Goal: Transaction & Acquisition: Purchase product/service

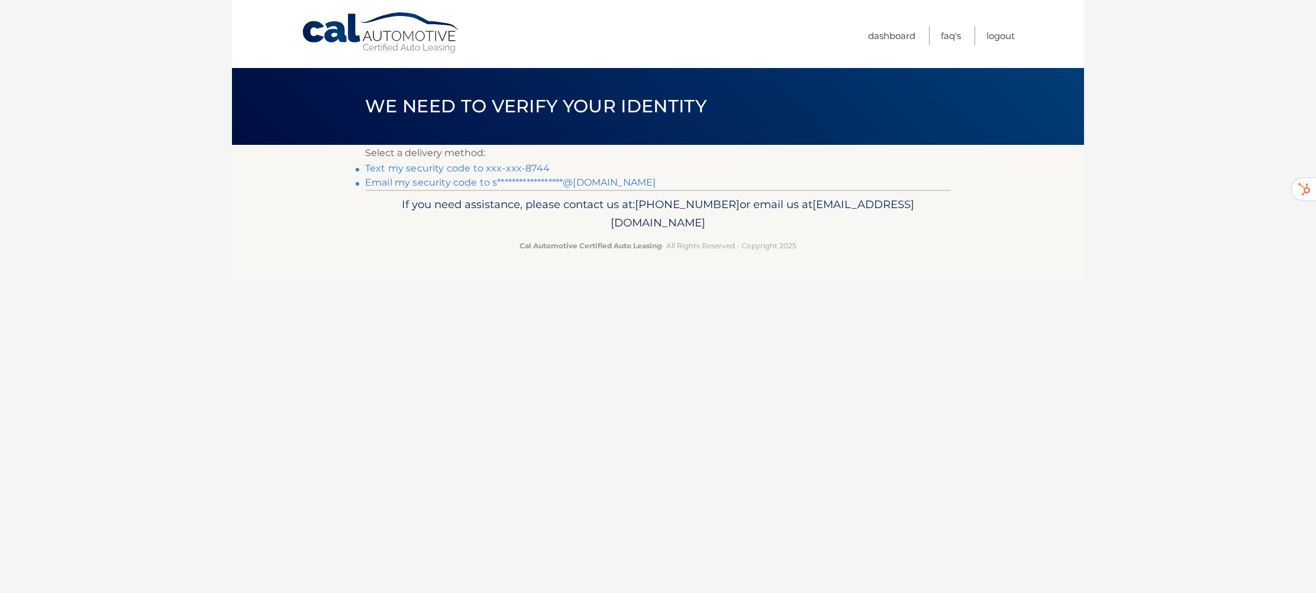
click at [483, 169] on link "Text my security code to xxx-xxx-8744" at bounding box center [457, 168] width 185 height 11
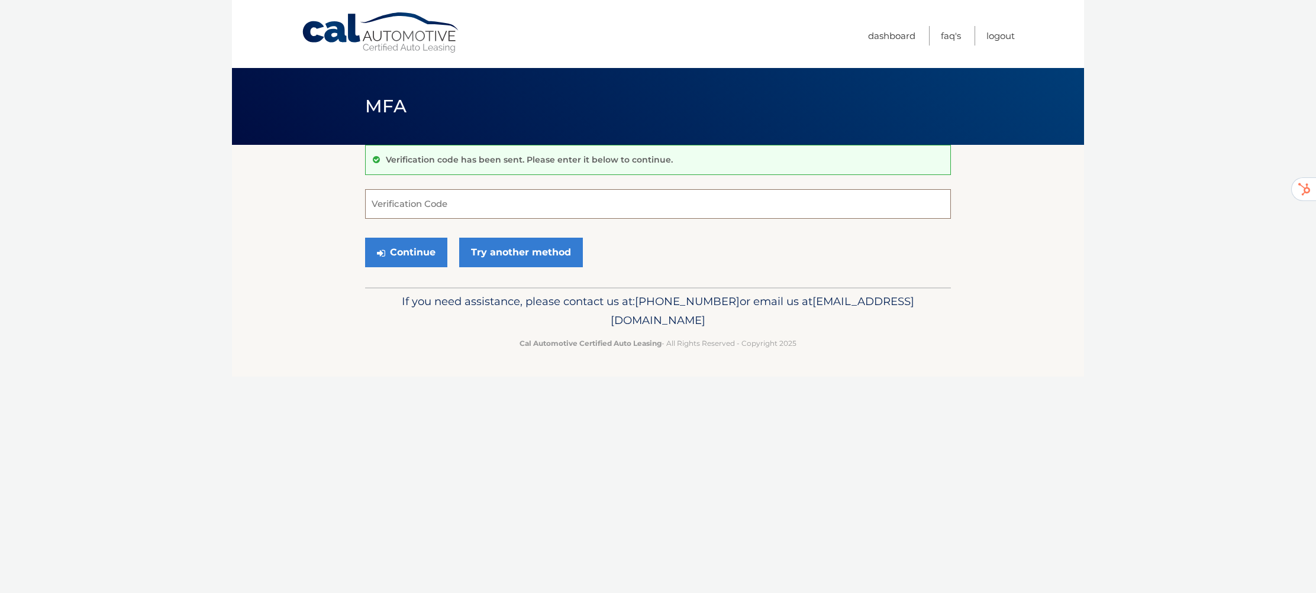
click at [471, 203] on input "Verification Code" at bounding box center [658, 204] width 586 height 30
type input "698101"
click at [421, 250] on button "Continue" at bounding box center [406, 253] width 82 height 30
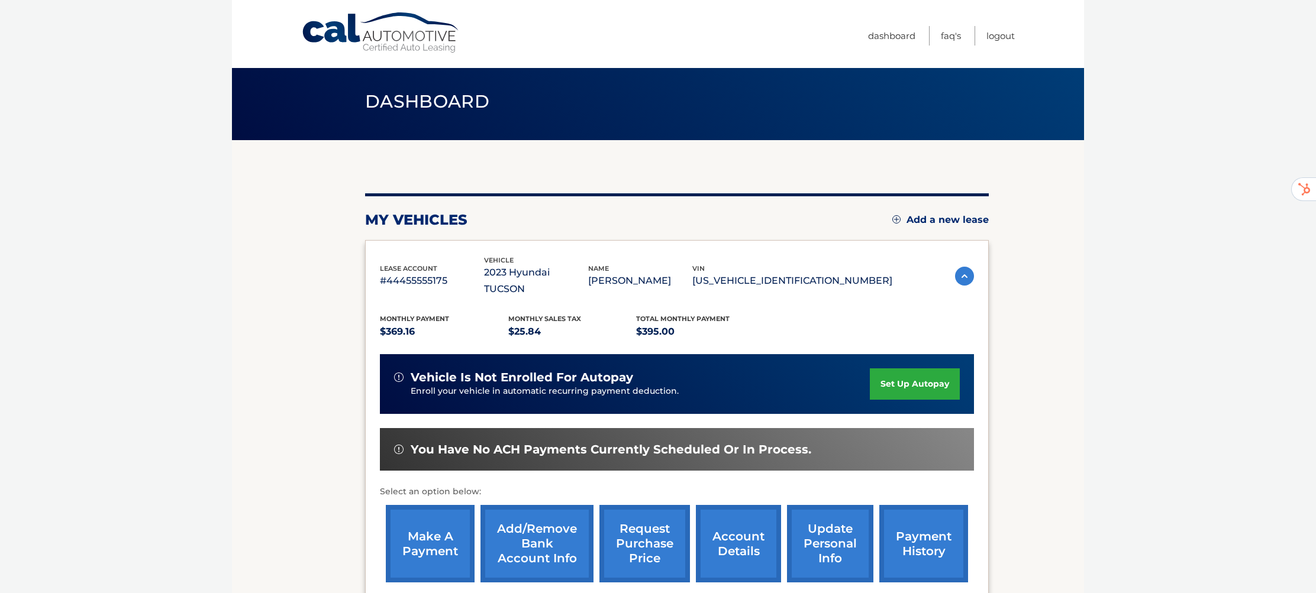
scroll to position [4, 0]
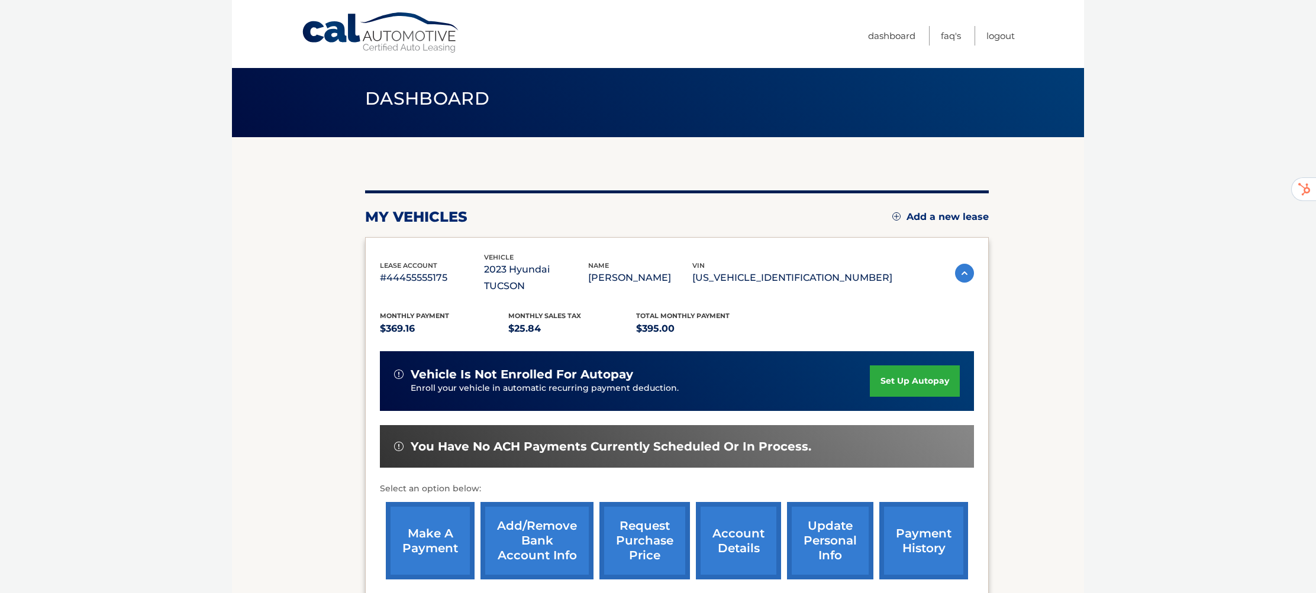
click at [434, 529] on link "make a payment" at bounding box center [430, 540] width 89 height 77
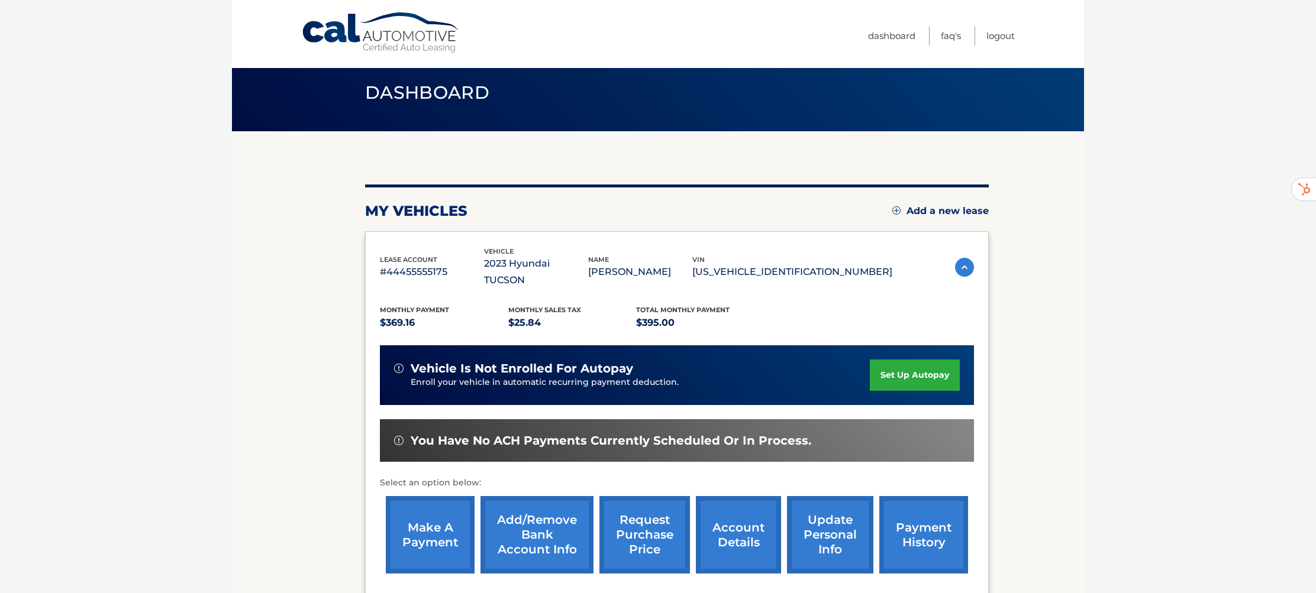
scroll to position [15, 0]
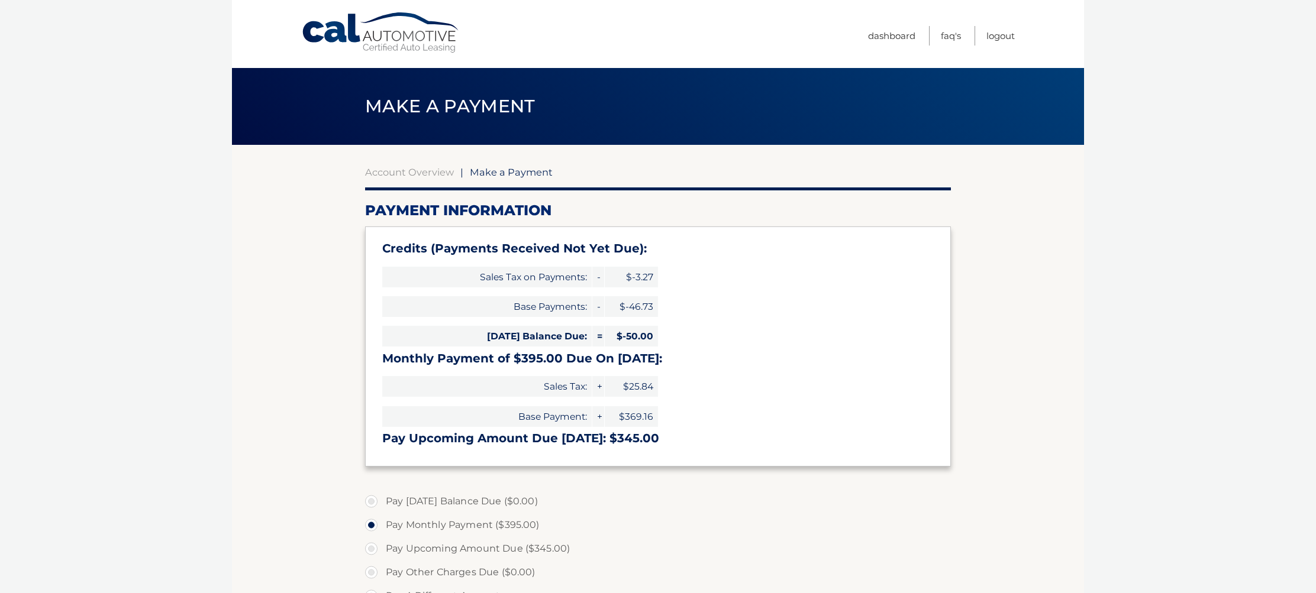
select select "YTVkMDZmMjAtZTI5MC00MDM2LTg2YjctNjJlMWU0YWU0MTlk"
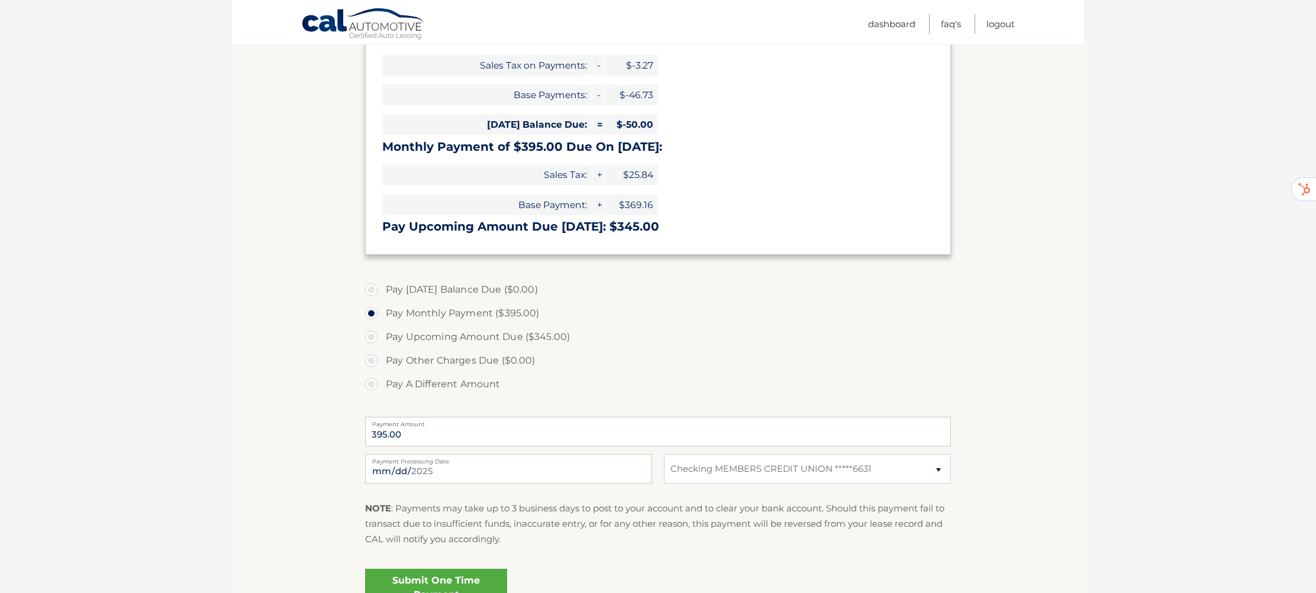
scroll to position [213, 0]
drag, startPoint x: 373, startPoint y: 383, endPoint x: 381, endPoint y: 389, distance: 10.2
click at [373, 383] on label "Pay A Different Amount" at bounding box center [658, 384] width 586 height 24
click at [373, 383] on input "Pay A Different Amount" at bounding box center [376, 381] width 12 height 19
radio input "true"
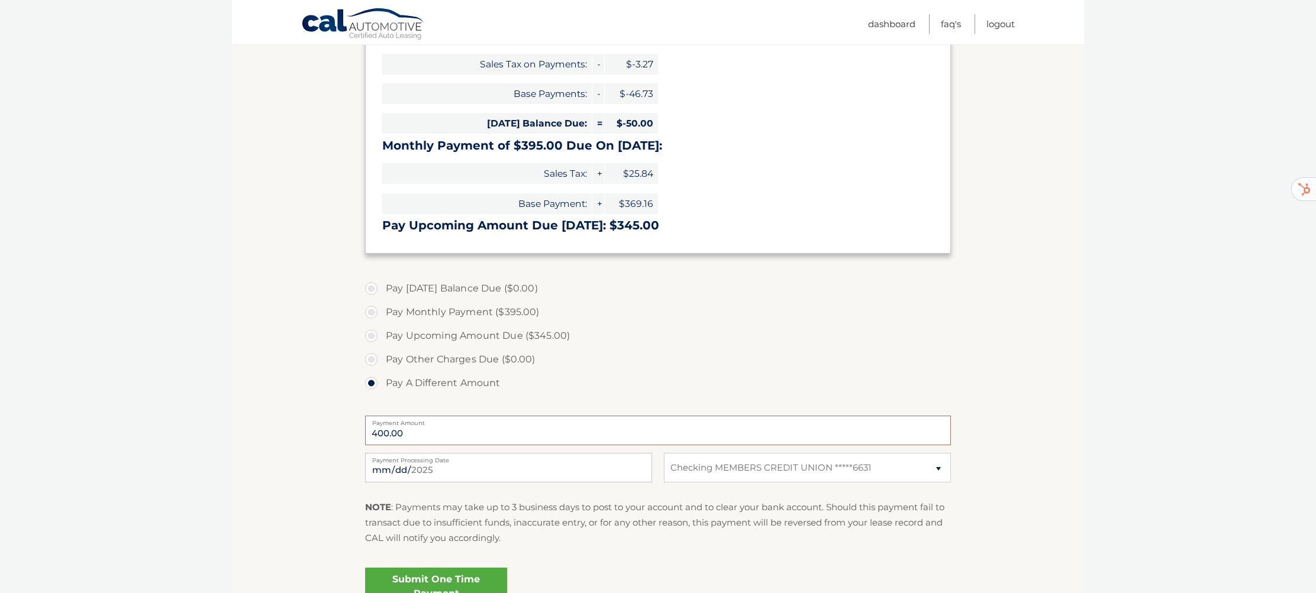
type input "400.00"
click at [444, 580] on link "Submit One Time Payment" at bounding box center [436, 587] width 142 height 38
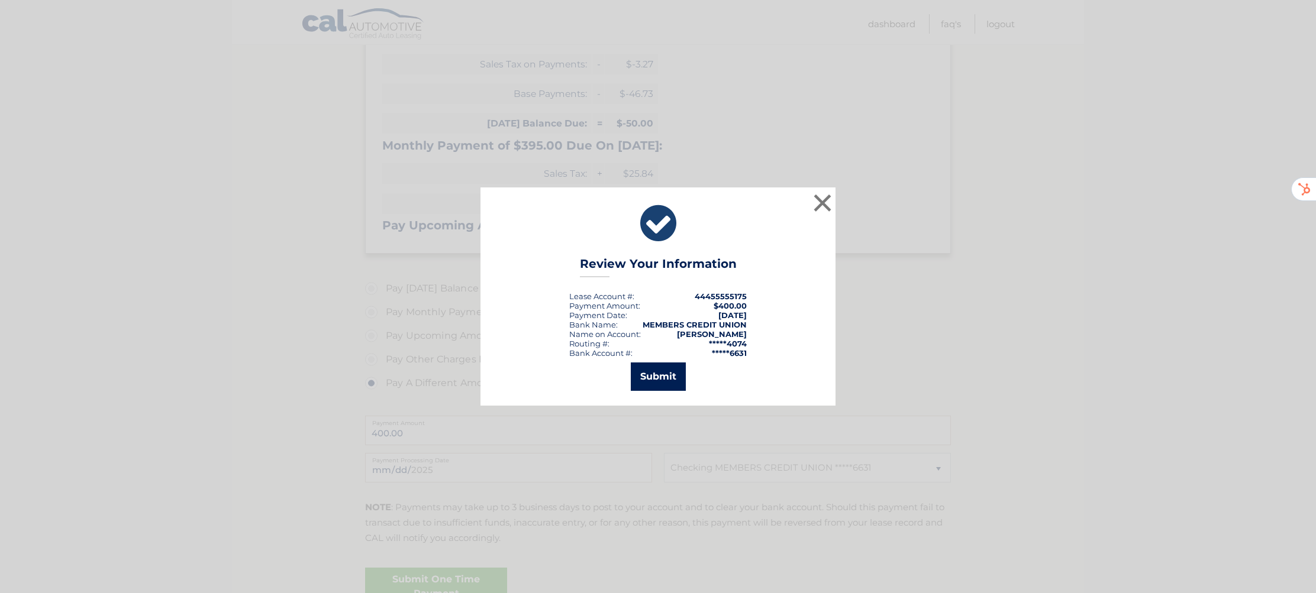
click at [653, 376] on button "Submit" at bounding box center [658, 377] width 55 height 28
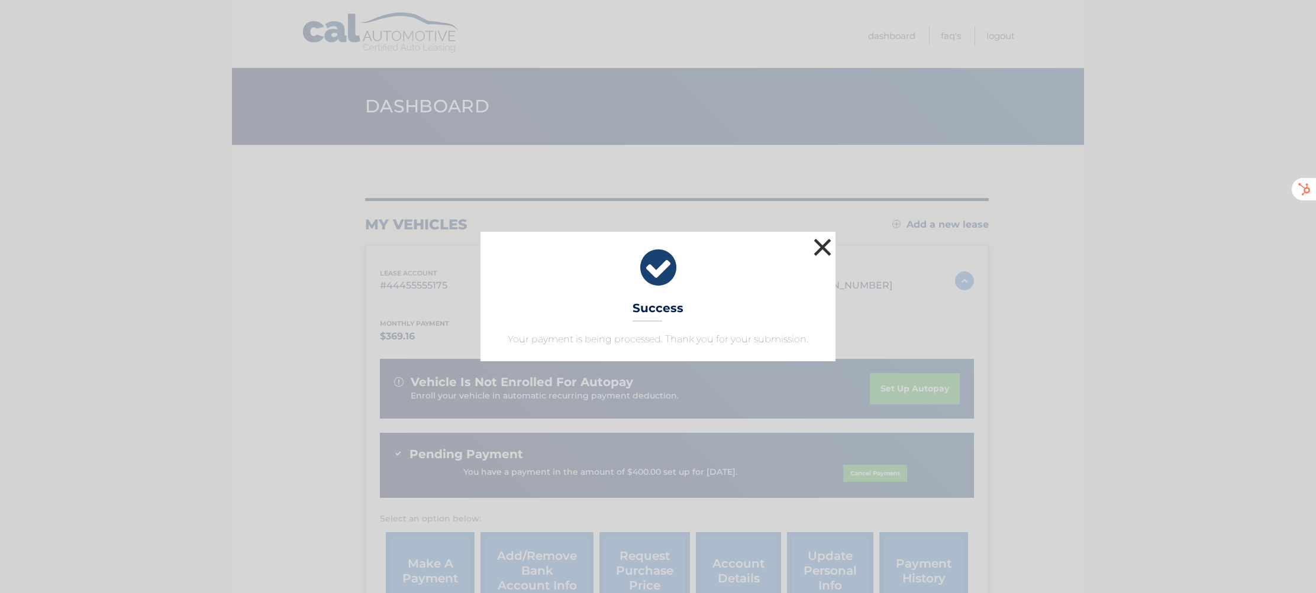
click at [823, 247] on button "×" at bounding box center [822, 247] width 24 height 24
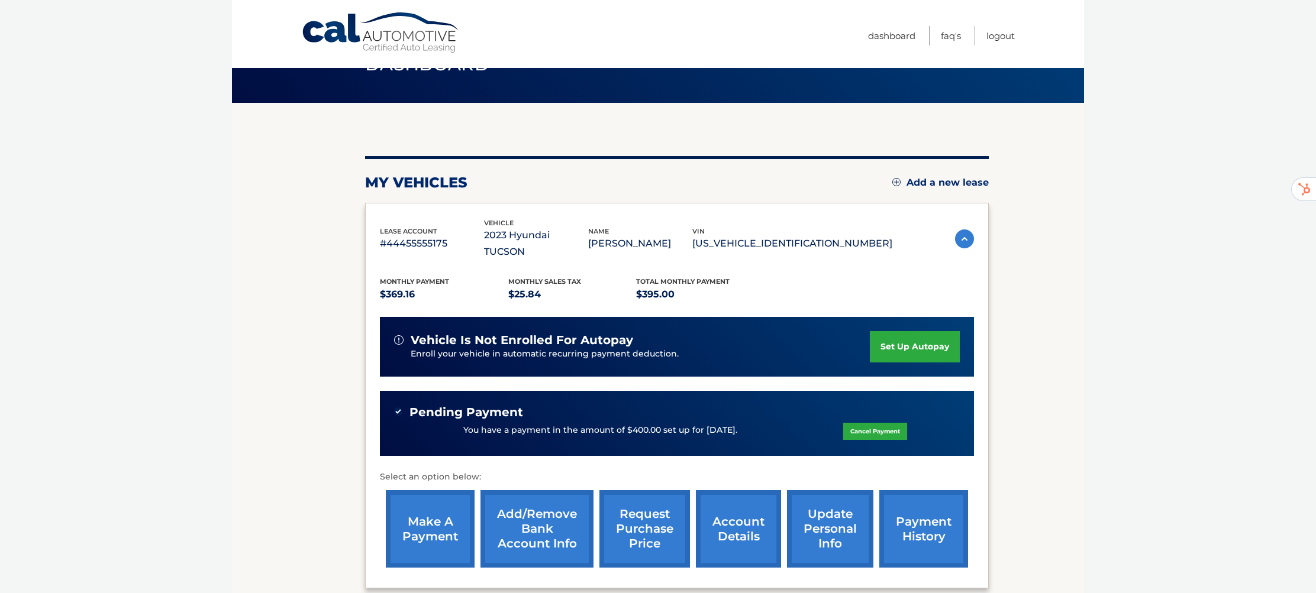
scroll to position [38, 0]
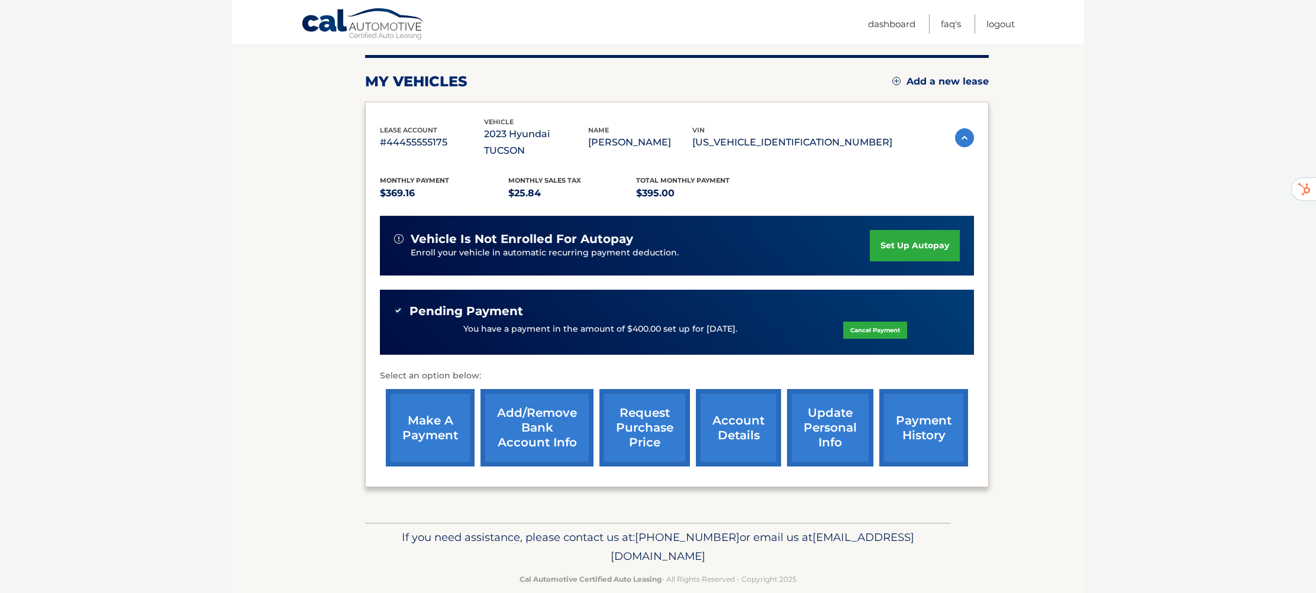
scroll to position [146, 0]
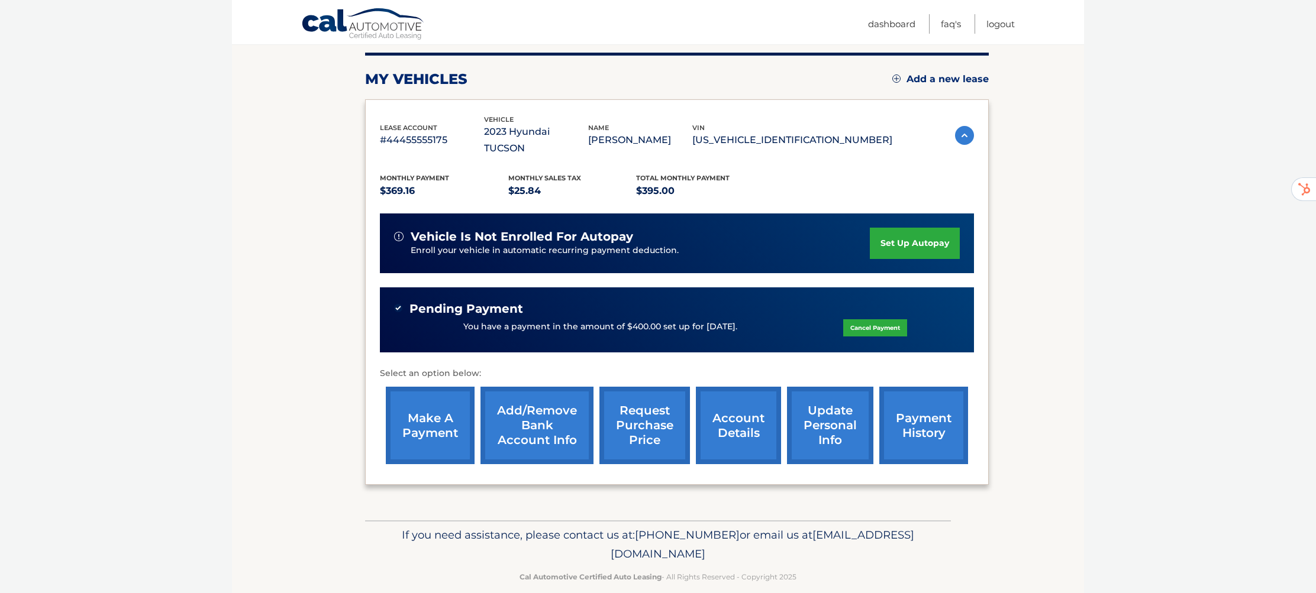
click at [649, 409] on link "request purchase price" at bounding box center [644, 425] width 91 height 77
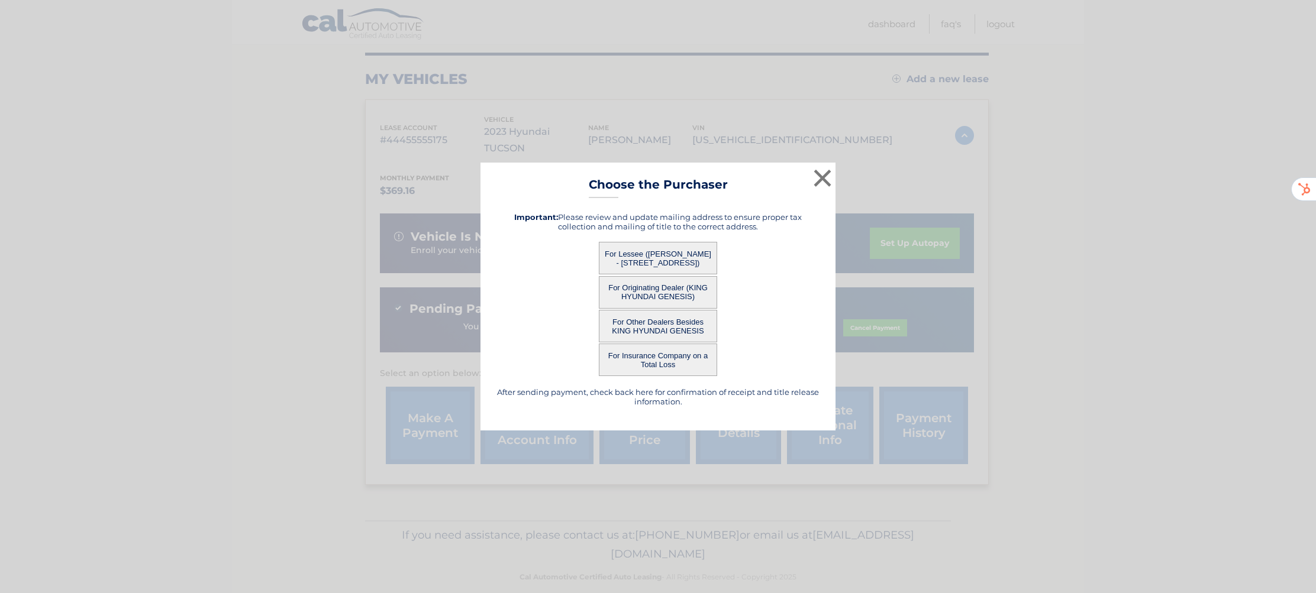
click at [661, 259] on button "For Lessee ([PERSON_NAME] - [STREET_ADDRESS])" at bounding box center [658, 258] width 118 height 33
click at [817, 176] on button "×" at bounding box center [822, 178] width 24 height 24
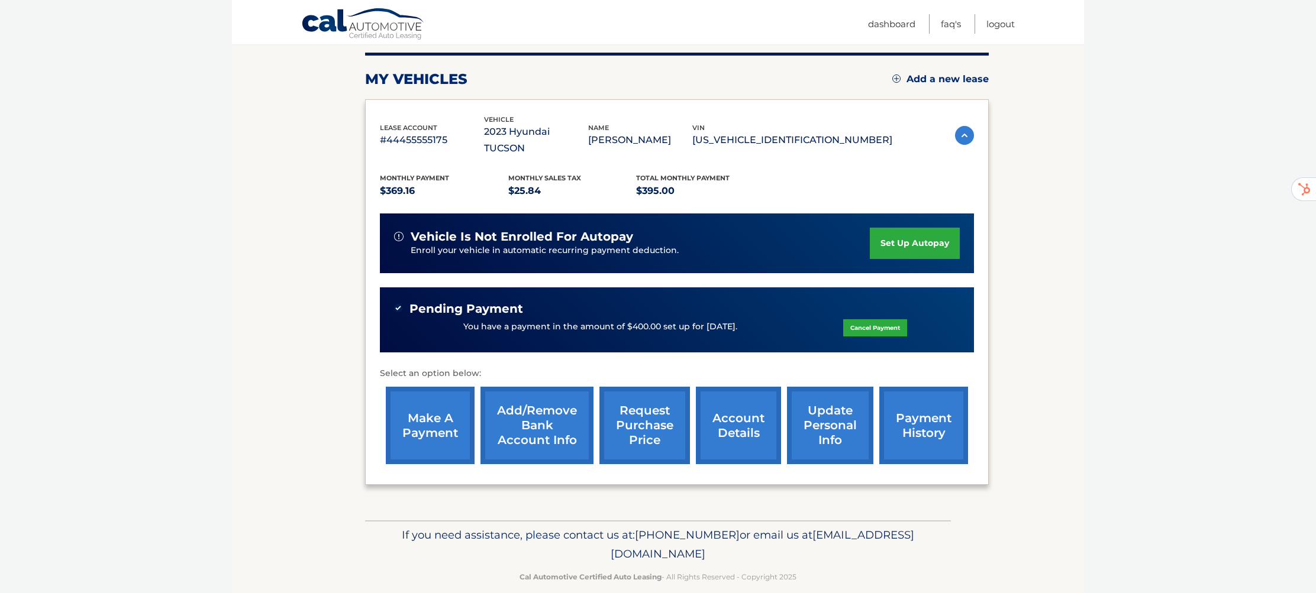
click at [741, 407] on link "account details" at bounding box center [738, 425] width 85 height 77
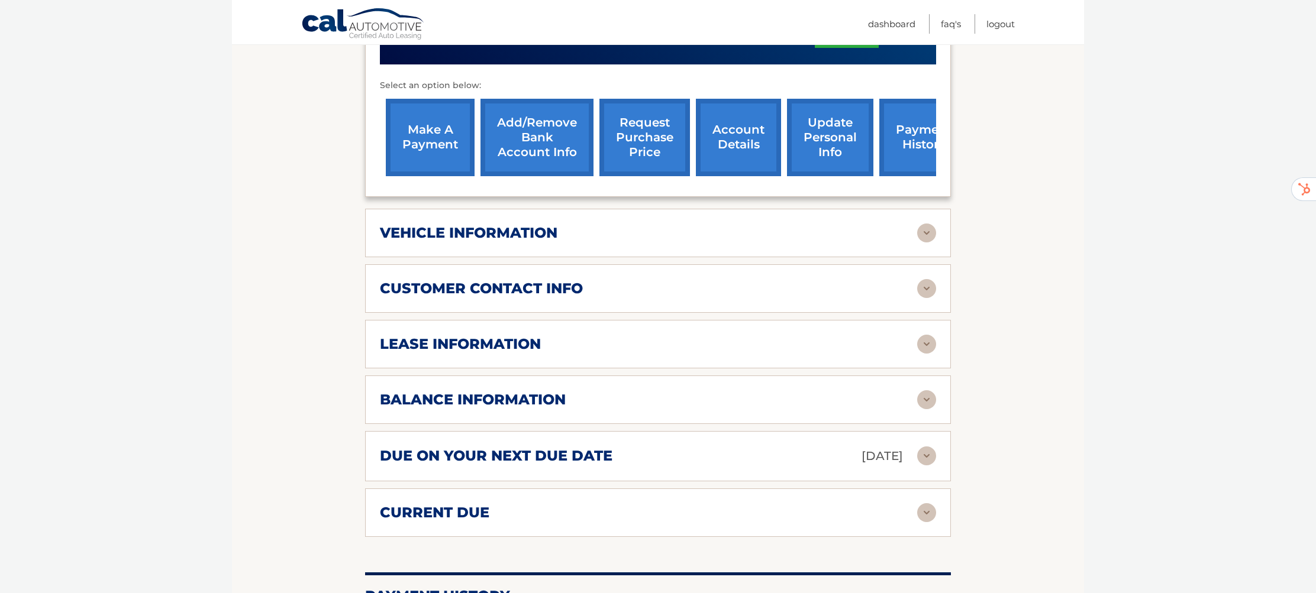
scroll to position [473, 0]
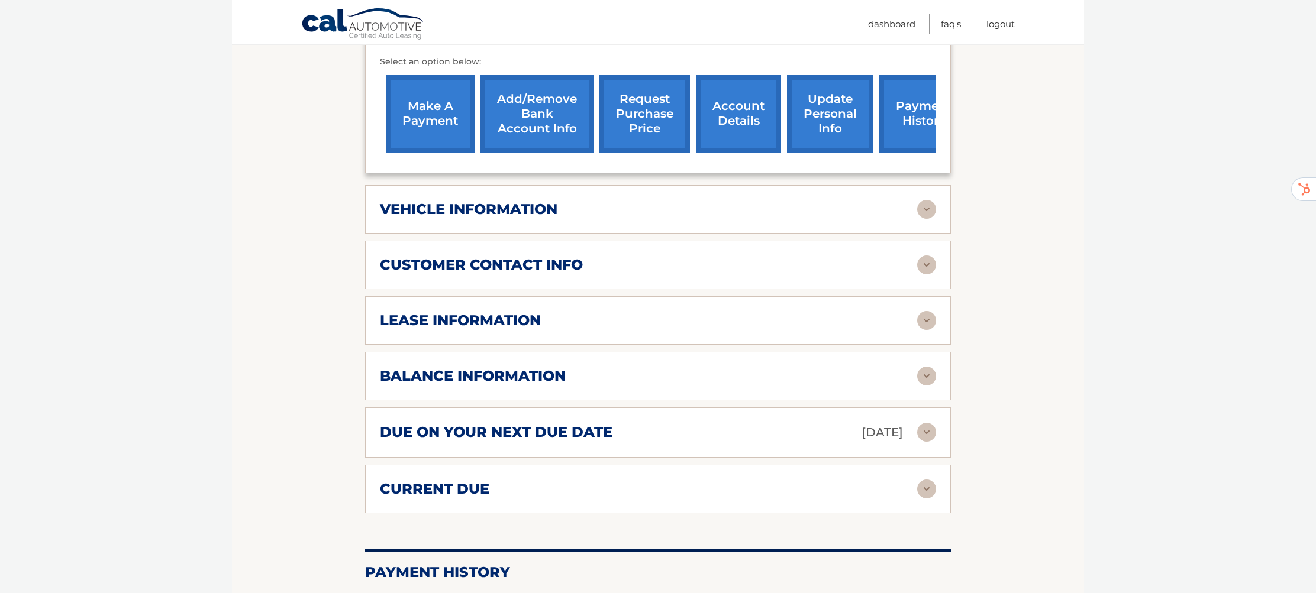
click at [922, 367] on img at bounding box center [926, 376] width 19 height 19
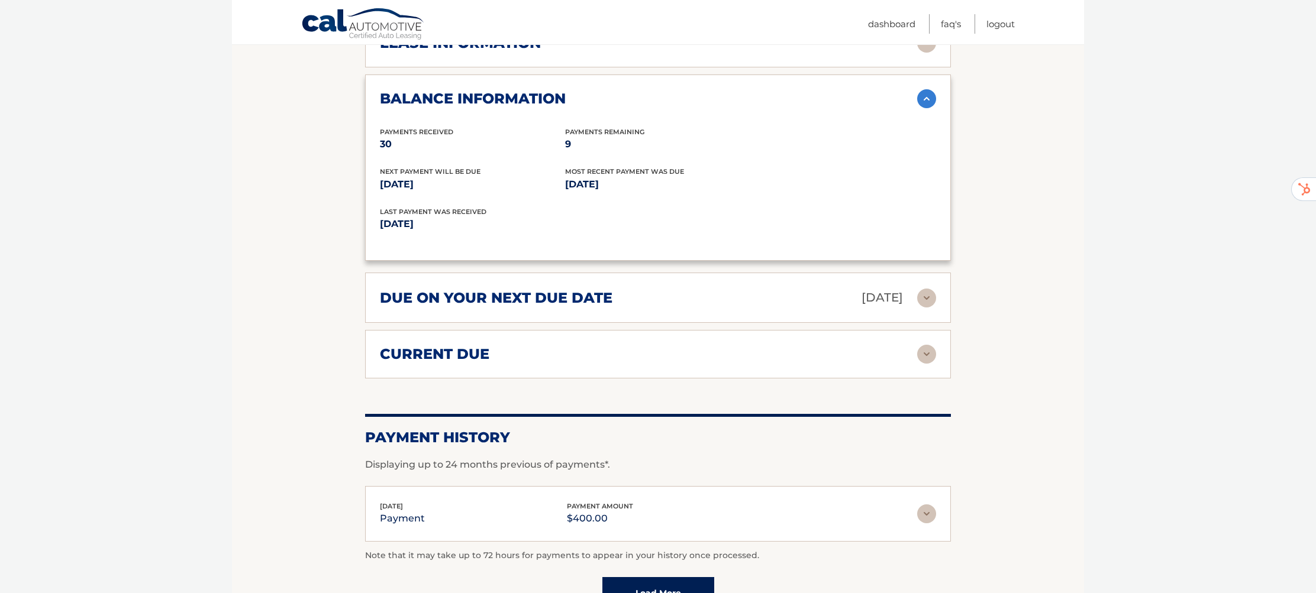
scroll to position [757, 0]
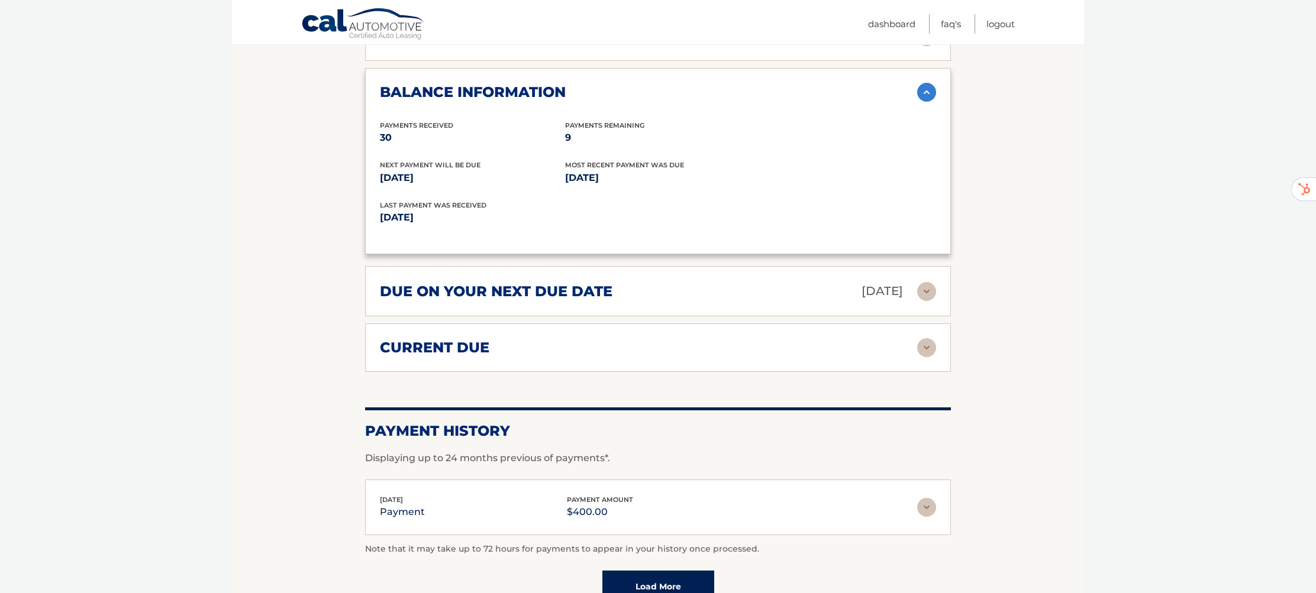
click at [929, 338] on img at bounding box center [926, 347] width 19 height 19
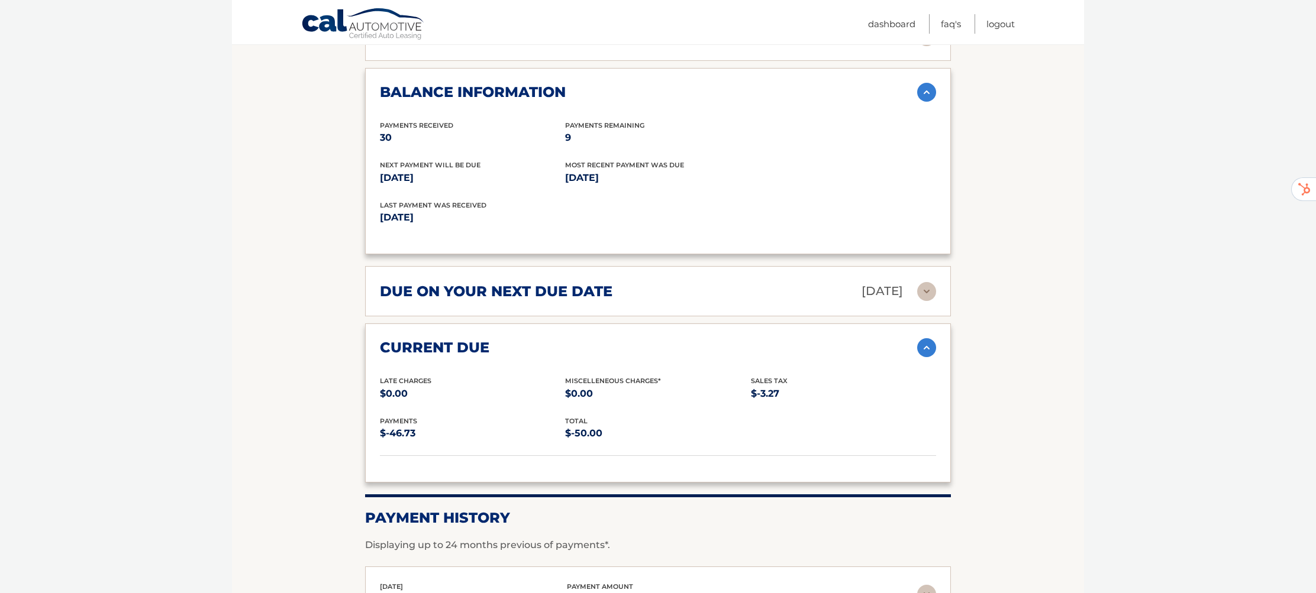
click at [243, 349] on section "Account Details | #44455555175 Back to Dashboard Manage Your Lease lease accoun…" at bounding box center [658, 51] width 852 height 1326
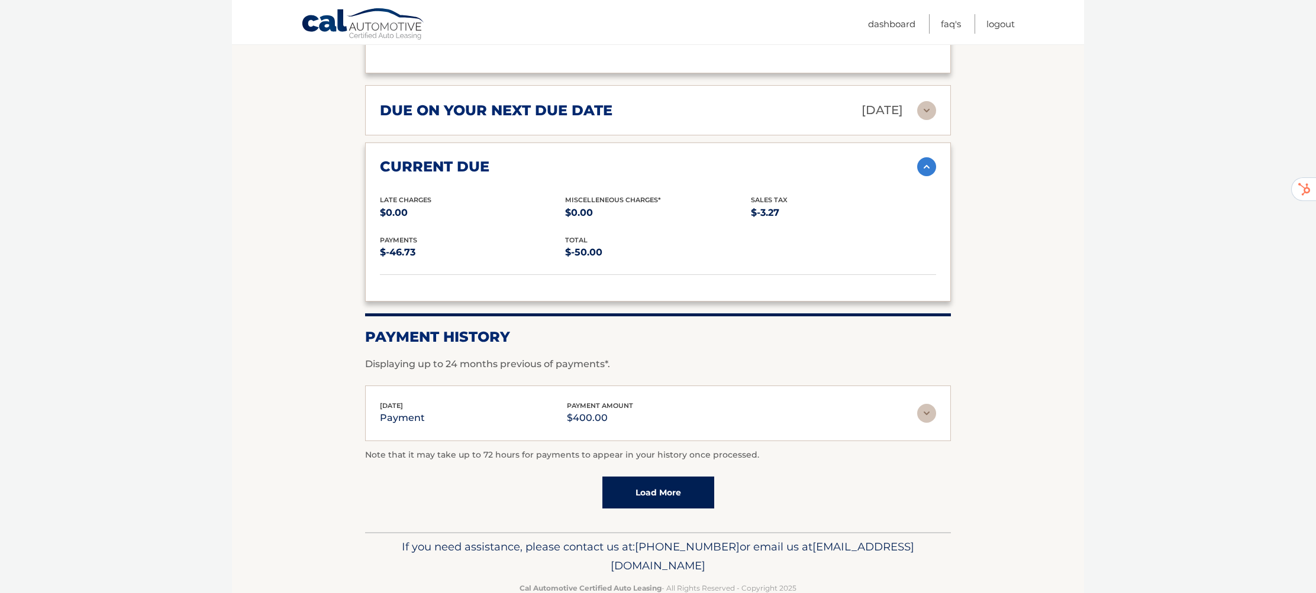
scroll to position [948, 0]
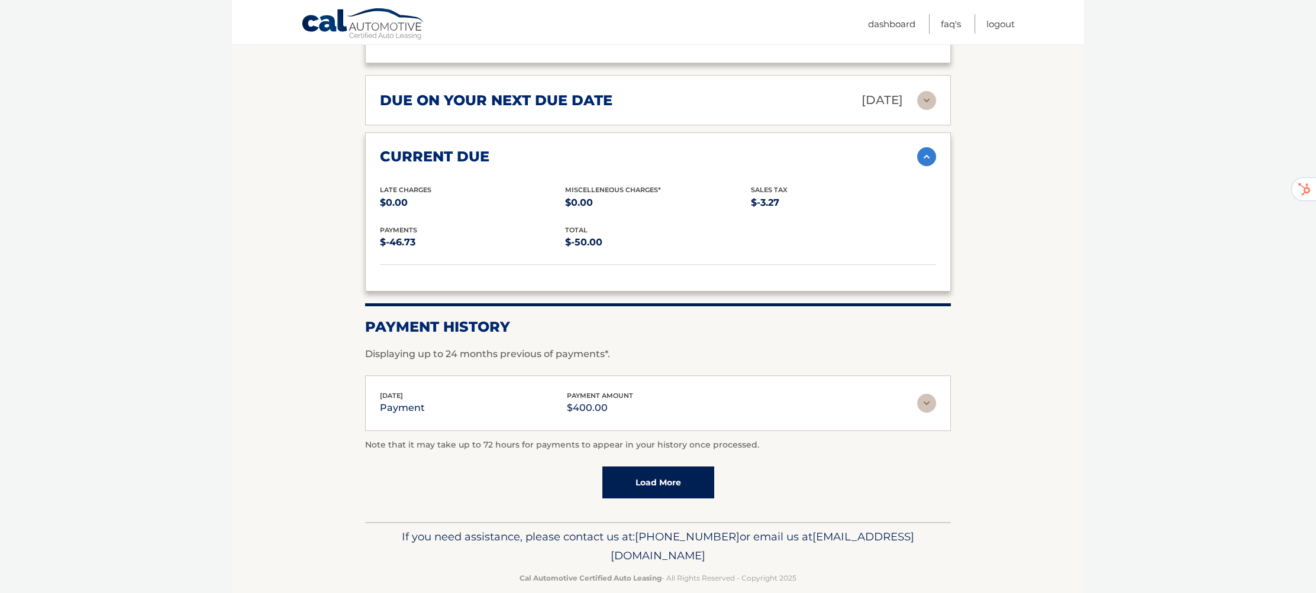
click at [928, 394] on img at bounding box center [926, 403] width 19 height 19
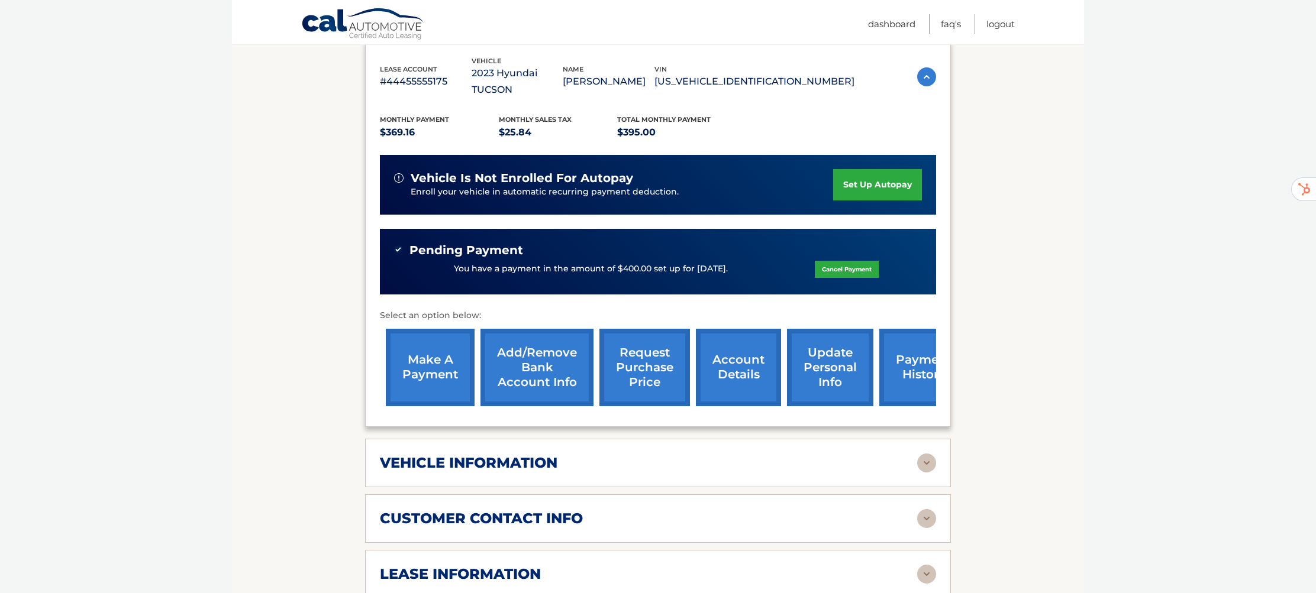
scroll to position [217, 0]
